Goal: Check status: Check status

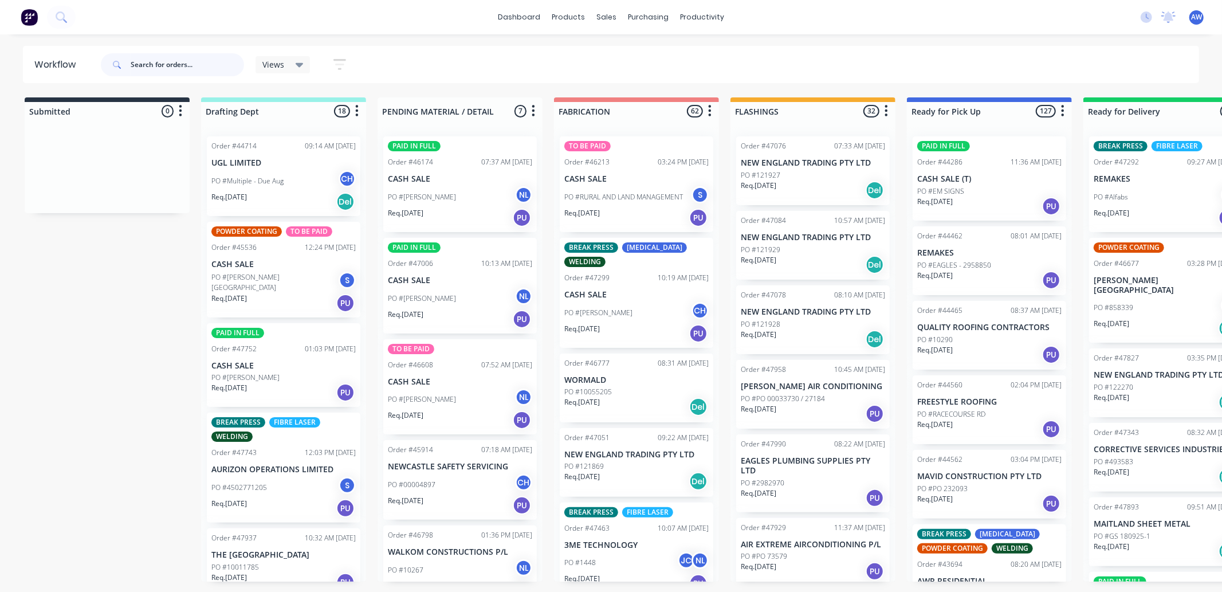
click at [167, 65] on input "text" at bounding box center [187, 64] width 113 height 23
type input "47749"
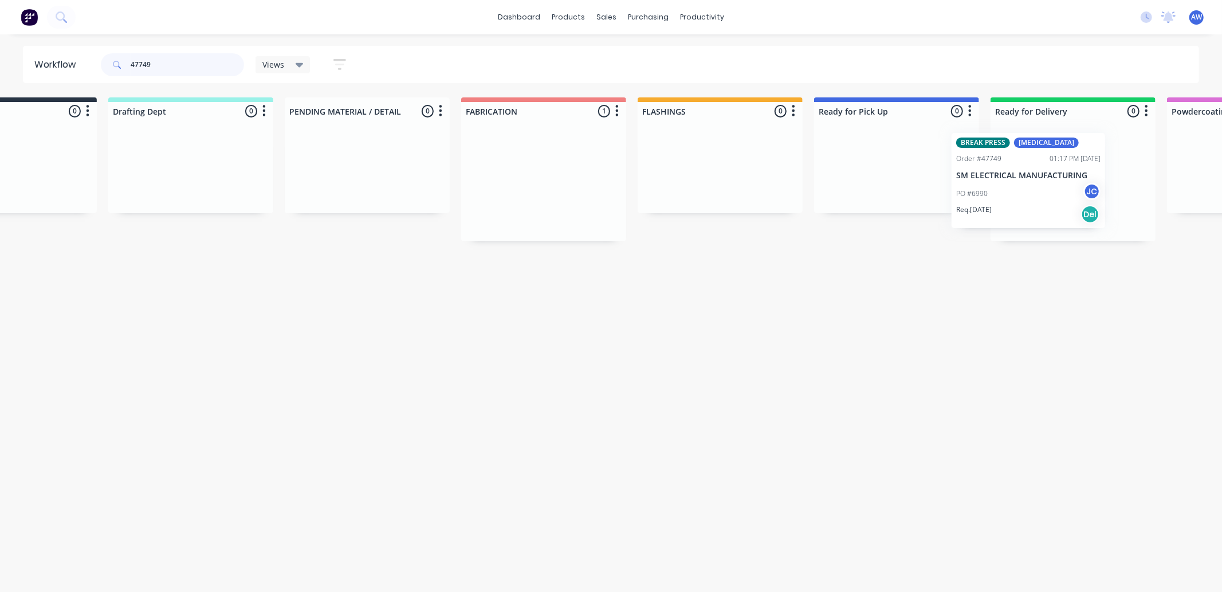
drag, startPoint x: 582, startPoint y: 191, endPoint x: 977, endPoint y: 187, distance: 394.8
click at [977, 187] on div "Submitted 0 Sort By Created date Required date Order number Customer name Most …" at bounding box center [854, 169] width 1911 height 144
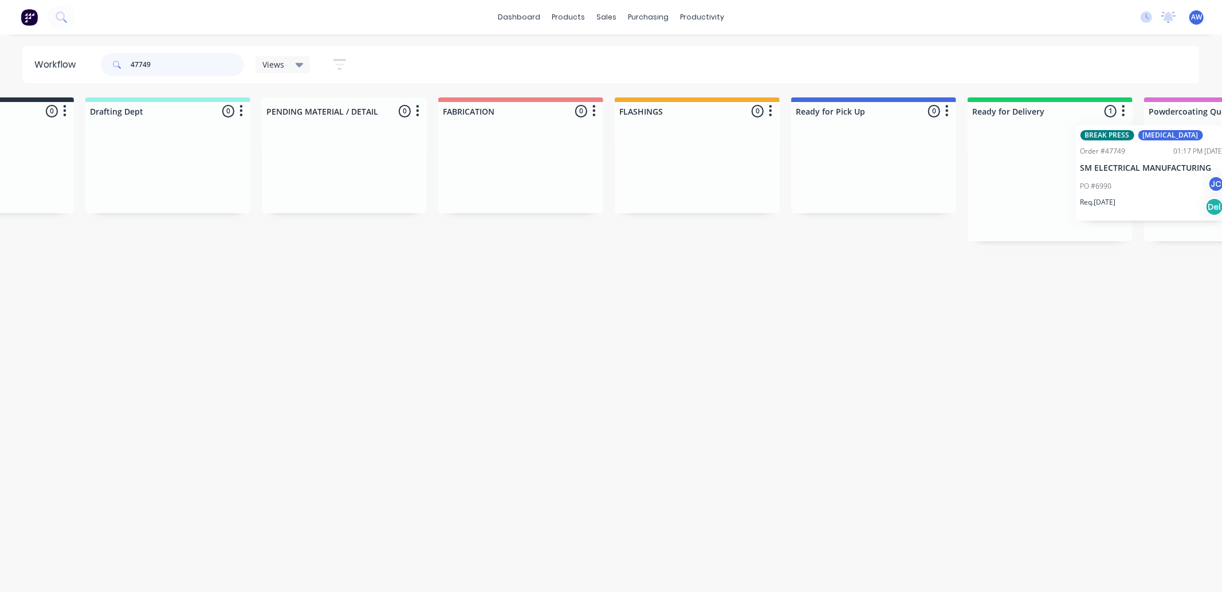
scroll to position [0, 123]
drag, startPoint x: 1028, startPoint y: 176, endPoint x: 1124, endPoint y: 167, distance: 96.1
click at [1124, 167] on div "BREAK PRESS CO2 Laser Order #47749 01:17 PM 12/09/25 SM ELECTRICAL MANUFACTURIN…" at bounding box center [1043, 184] width 165 height 114
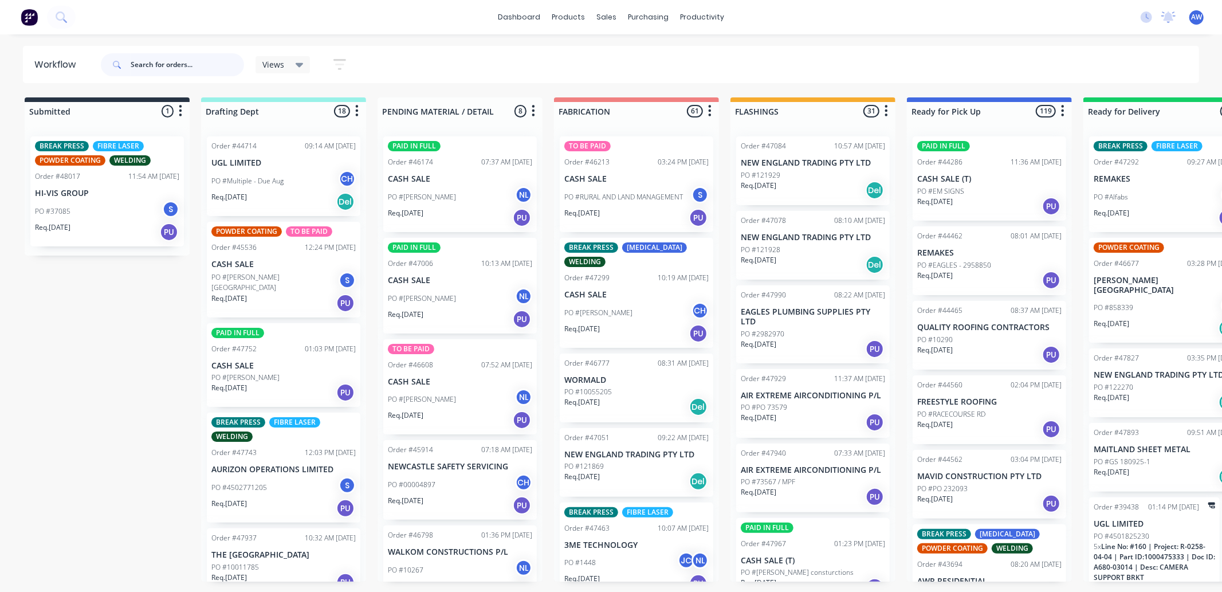
drag, startPoint x: 158, startPoint y: 65, endPoint x: 226, endPoint y: 86, distance: 71.4
click at [164, 66] on input "text" at bounding box center [187, 64] width 113 height 23
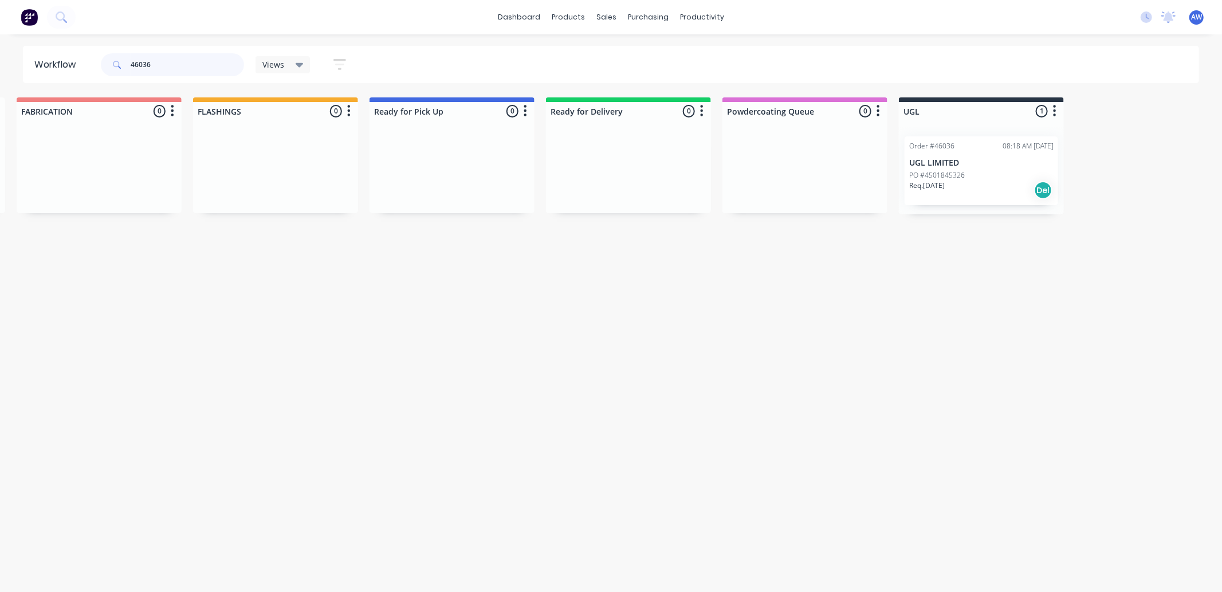
scroll to position [0, 539]
type input "46036"
click at [944, 162] on p "UGL LIMITED" at bounding box center [980, 163] width 144 height 10
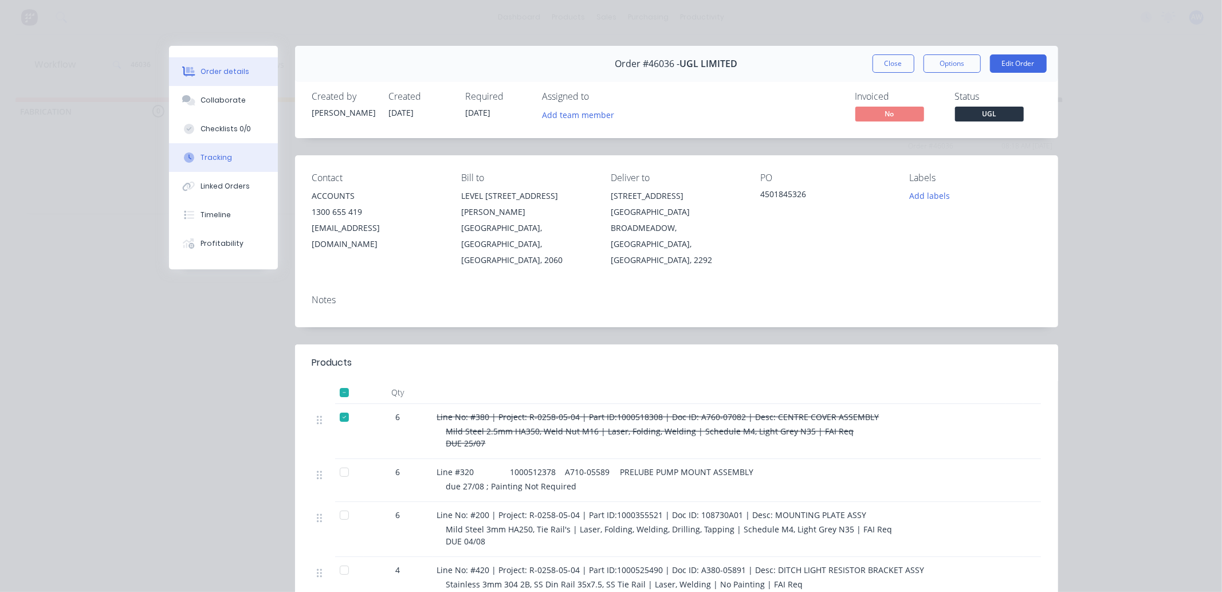
click at [225, 156] on button "Tracking" at bounding box center [223, 157] width 109 height 29
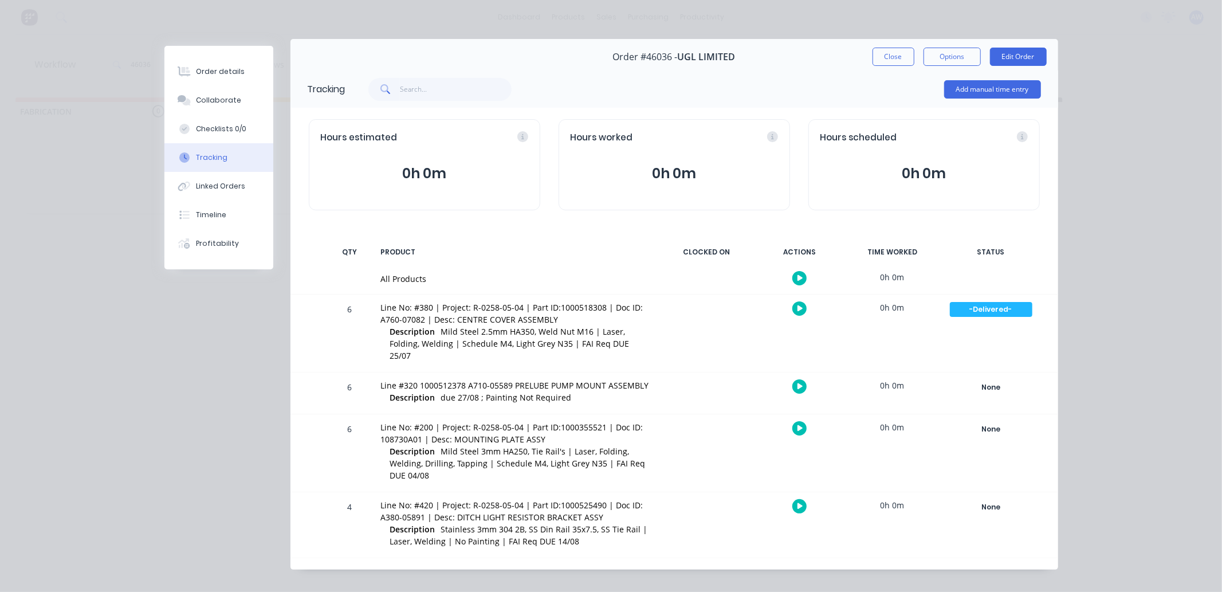
scroll to position [8, 0]
click at [985, 498] on div "None" at bounding box center [991, 505] width 83 height 15
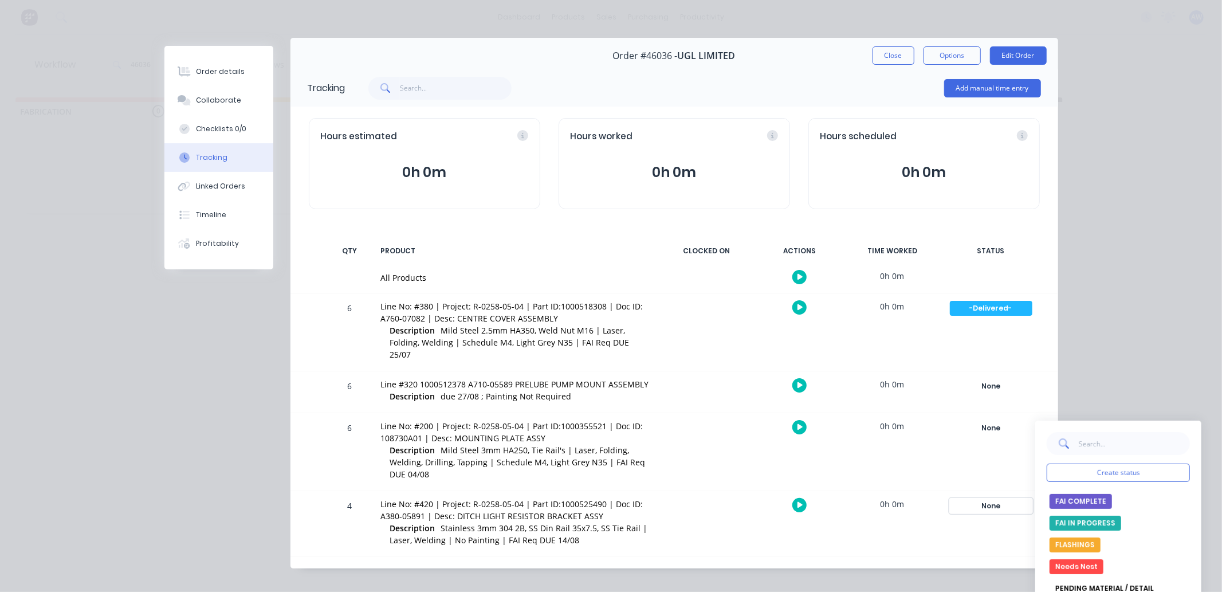
scroll to position [191, 0]
click at [1090, 561] on button "Ready for Delivery" at bounding box center [1090, 568] width 80 height 15
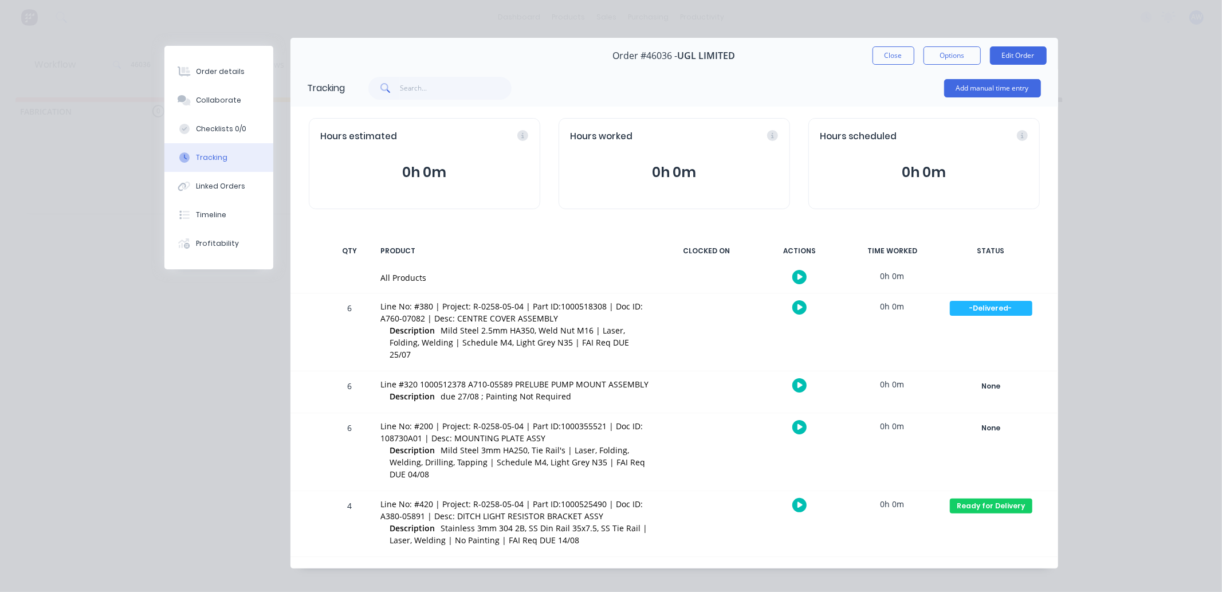
scroll to position [0, 0]
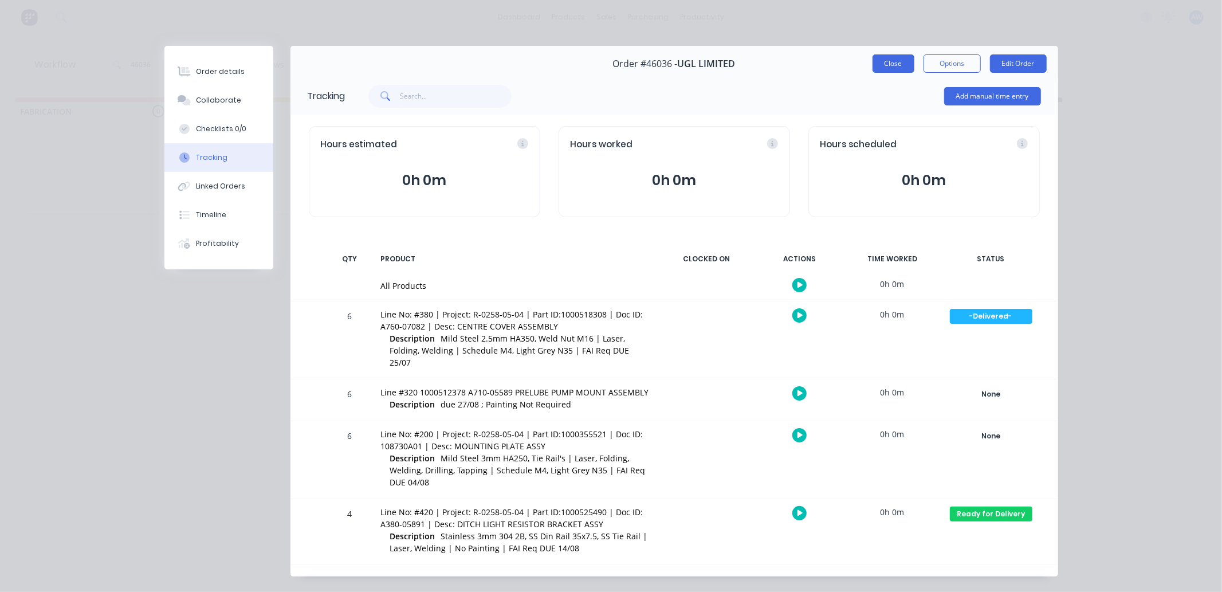
click at [889, 60] on button "Close" at bounding box center [894, 63] width 42 height 18
